Goal: Task Accomplishment & Management: Use online tool/utility

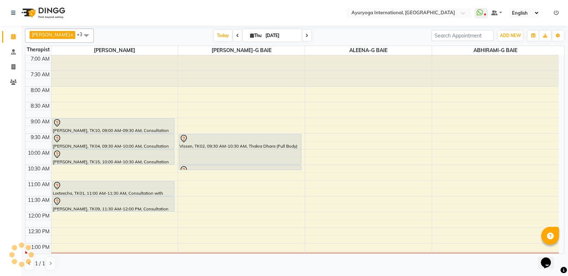
scroll to position [189, 0]
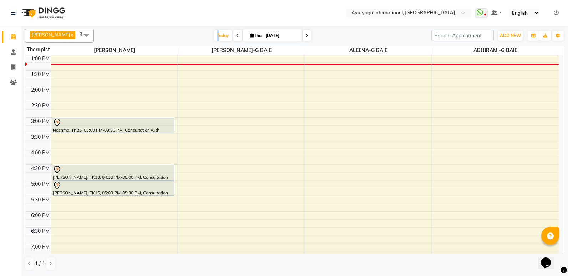
drag, startPoint x: 0, startPoint y: 0, endPoint x: 208, endPoint y: 55, distance: 214.9
click at [214, 49] on div "[PERSON_NAME] x [PERSON_NAME]-G BAIE x ALEENA-G BAIE x ABHIRAMI-G BAIE x +3 Sel…" at bounding box center [295, 150] width 540 height 248
click at [262, 135] on div "7:00 AM 7:30 AM 8:00 AM 8:30 AM 9:00 AM 9:30 AM 10:00 AM 10:30 AM 11:00 AM 11:3…" at bounding box center [292, 86] width 534 height 439
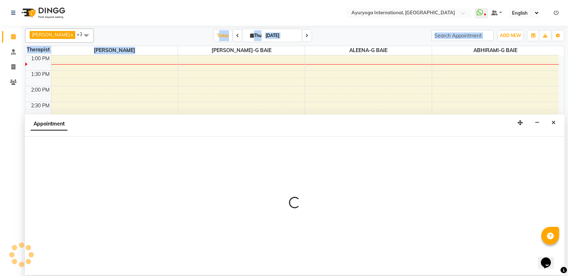
select select "77770"
select select "tentative"
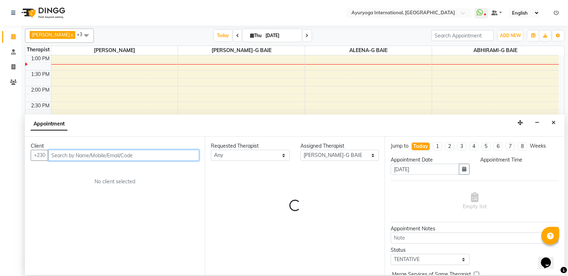
select select "930"
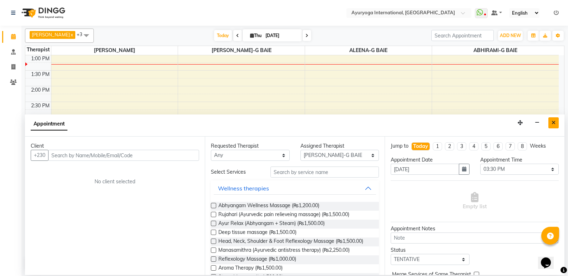
click at [556, 122] on button "Close" at bounding box center [553, 122] width 10 height 11
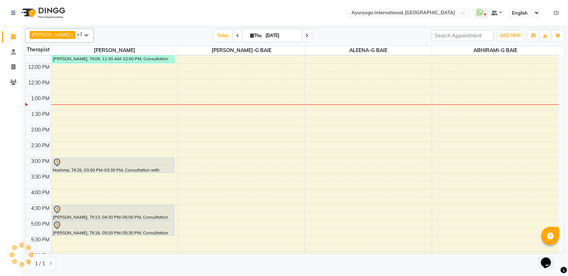
scroll to position [241, 0]
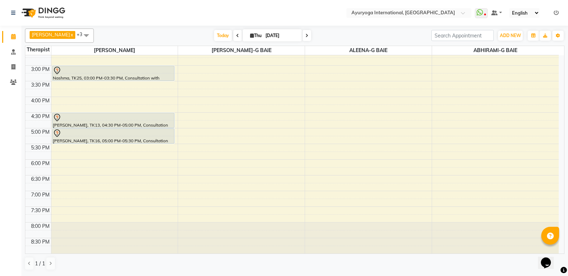
click at [311, 37] on span at bounding box center [307, 35] width 9 height 11
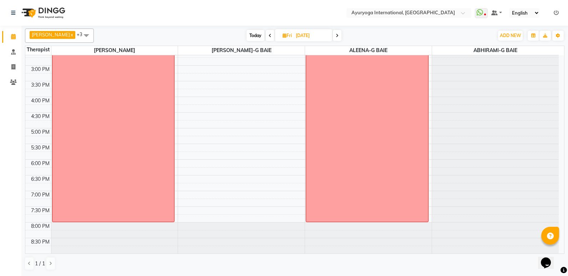
click at [339, 34] on icon at bounding box center [337, 36] width 3 height 4
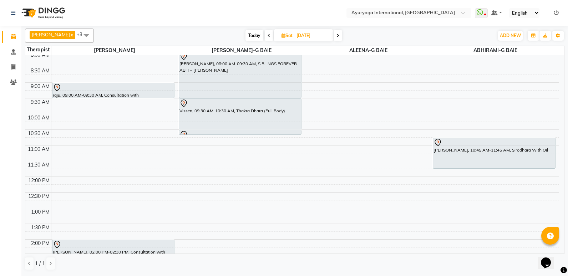
scroll to position [0, 0]
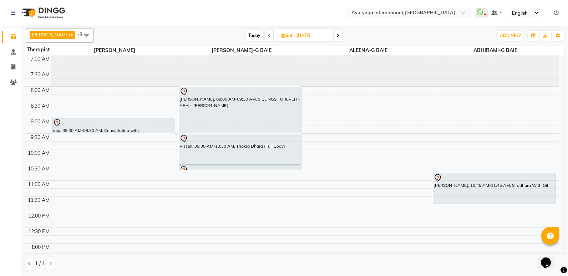
click at [342, 36] on span at bounding box center [338, 35] width 9 height 11
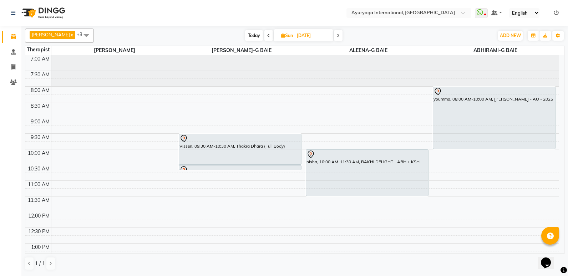
click at [340, 36] on icon at bounding box center [338, 36] width 3 height 4
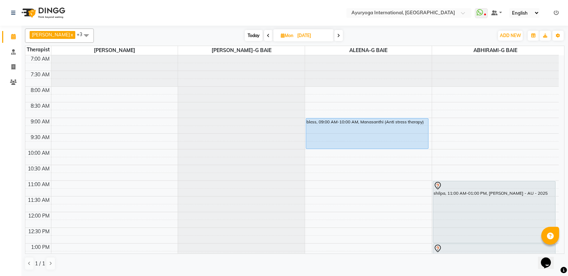
click at [340, 36] on icon at bounding box center [338, 36] width 3 height 4
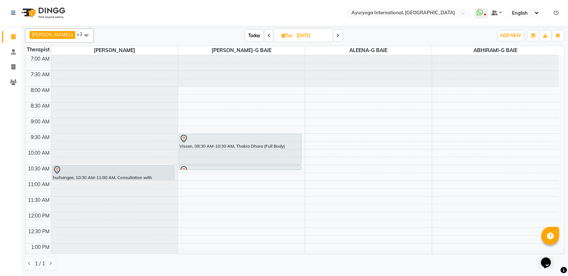
click at [342, 37] on span at bounding box center [338, 35] width 9 height 11
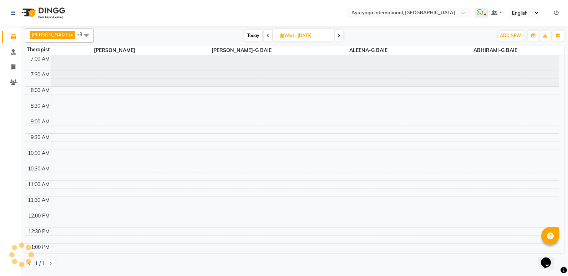
scroll to position [189, 0]
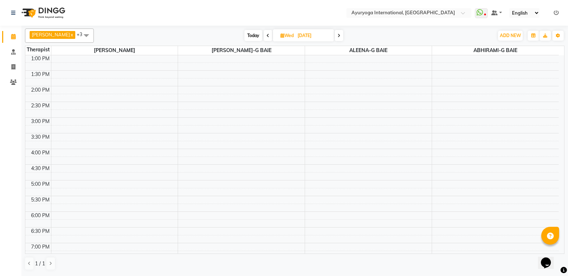
click at [262, 39] on span "Today" at bounding box center [253, 35] width 18 height 11
type input "[DATE]"
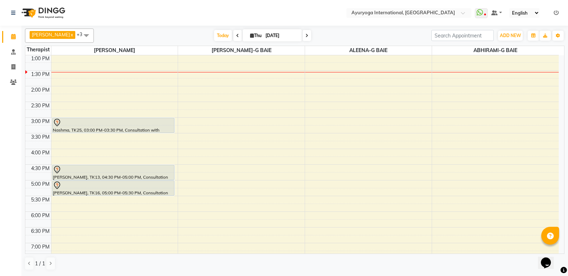
click at [320, 125] on div "7:00 AM 7:30 AM 8:00 AM 8:30 AM 9:00 AM 9:30 AM 10:00 AM 10:30 AM 11:00 AM 11:3…" at bounding box center [292, 86] width 534 height 439
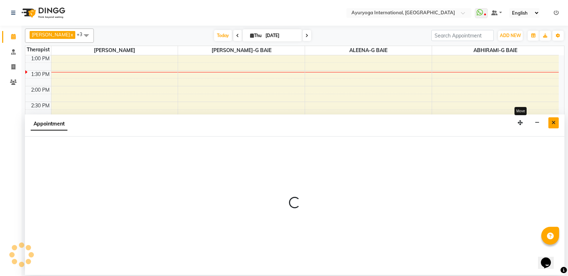
select select "80876"
select select "tentative"
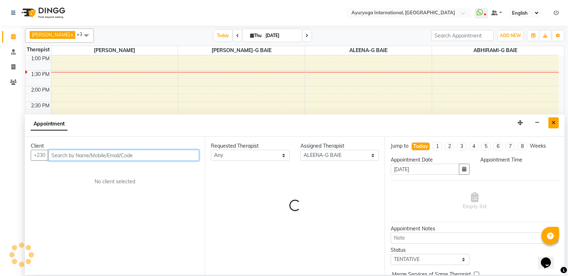
select select "900"
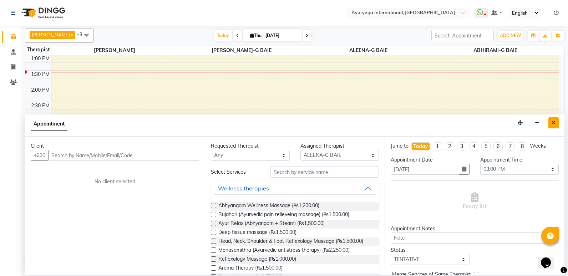
click at [552, 126] on button "Close" at bounding box center [553, 122] width 10 height 11
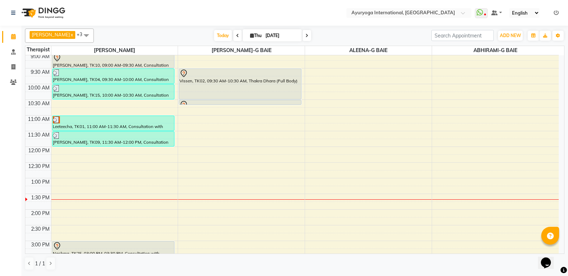
scroll to position [0, 0]
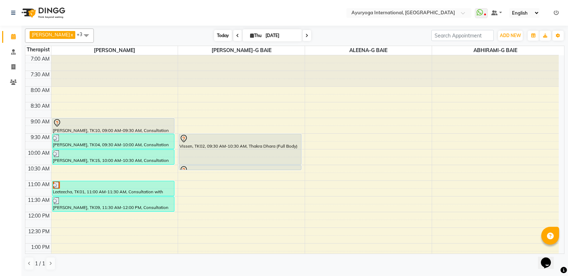
click at [232, 37] on span "Today" at bounding box center [223, 35] width 18 height 11
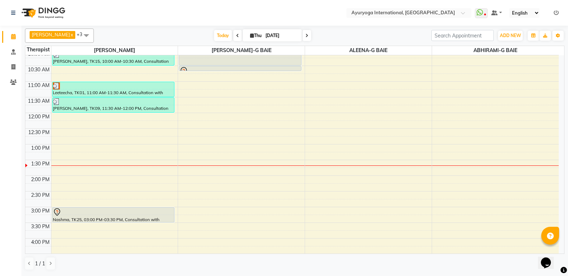
scroll to position [98, 0]
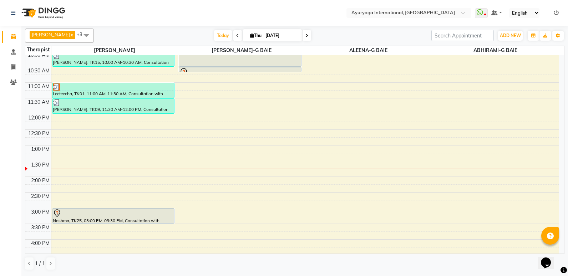
click at [308, 37] on icon at bounding box center [306, 36] width 3 height 4
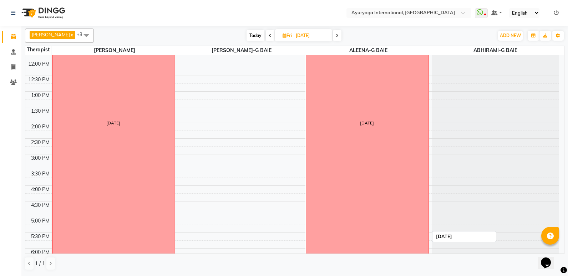
scroll to position [170, 0]
click at [264, 35] on span "Today" at bounding box center [256, 35] width 18 height 11
type input "[DATE]"
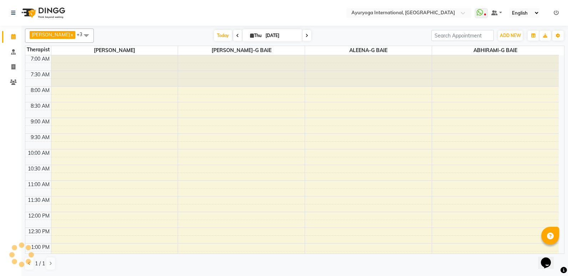
scroll to position [189, 0]
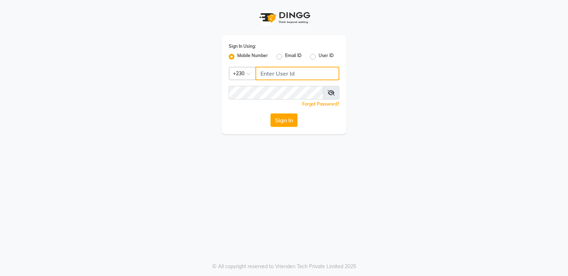
click at [303, 76] on input "Username" at bounding box center [298, 74] width 84 height 14
type input "55381685"
click at [290, 126] on button "Sign In" at bounding box center [283, 120] width 27 height 14
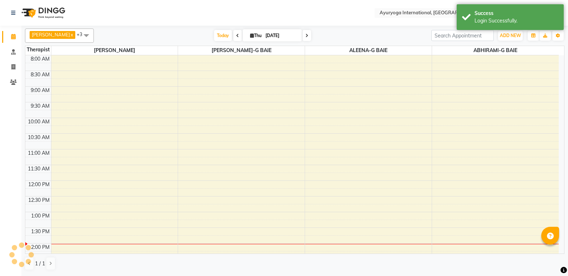
select select "en"
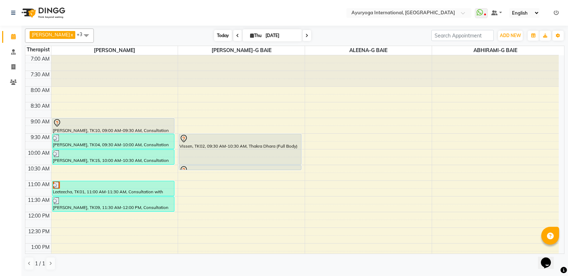
click at [232, 38] on span "Today" at bounding box center [223, 35] width 18 height 11
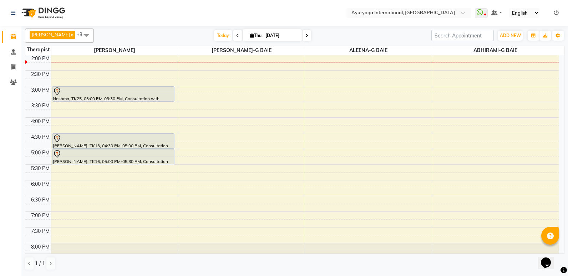
click at [239, 36] on icon at bounding box center [237, 36] width 3 height 4
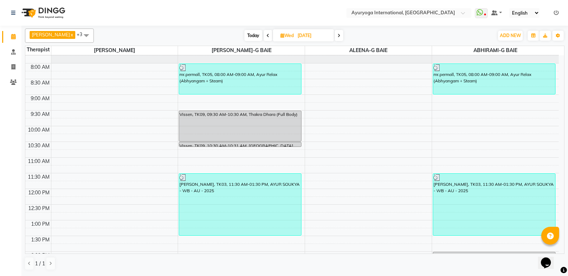
scroll to position [36, 0]
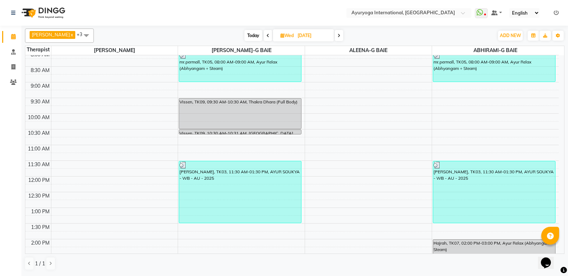
click at [340, 36] on icon at bounding box center [339, 36] width 3 height 4
type input "[DATE]"
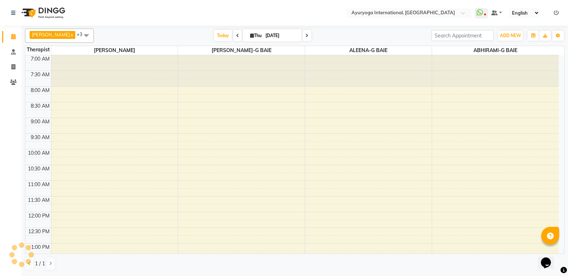
scroll to position [220, 0]
